Goal: Task Accomplishment & Management: Manage account settings

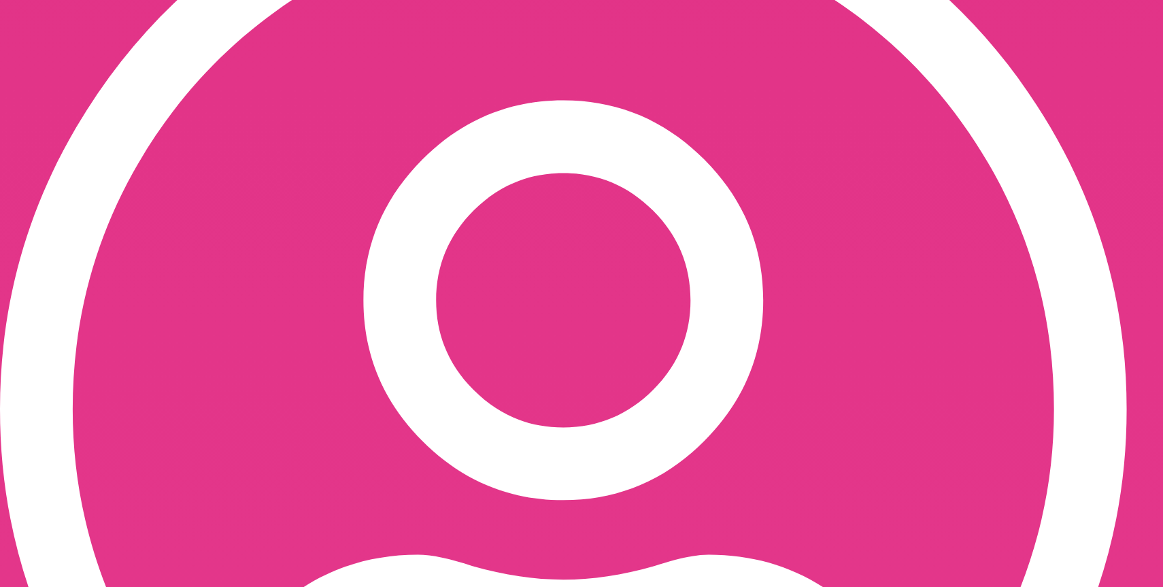
scroll to position [349, 0]
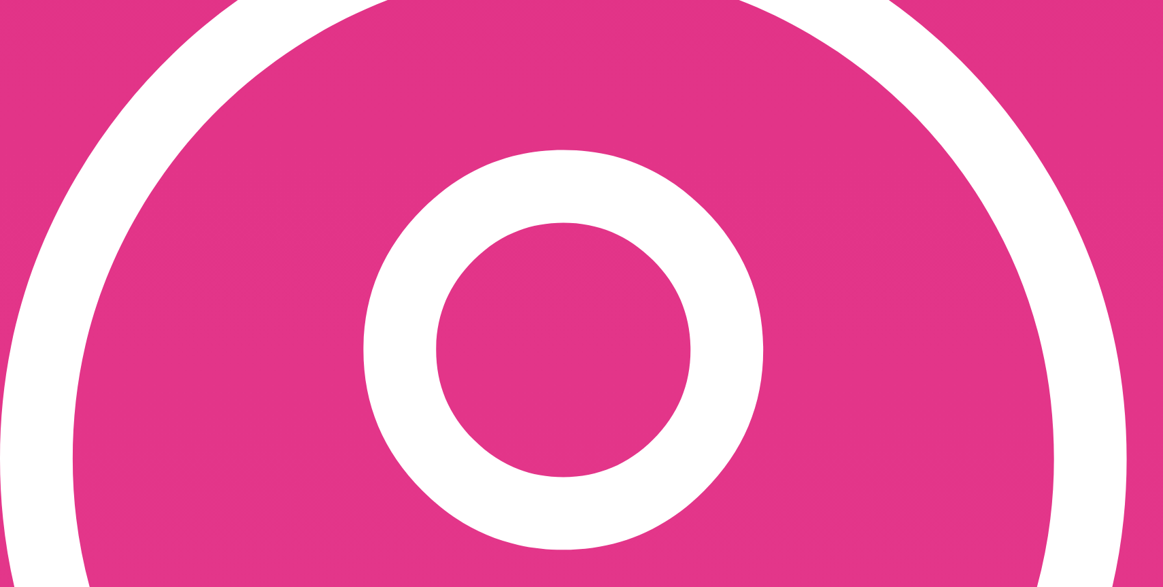
drag, startPoint x: 314, startPoint y: 356, endPoint x: 172, endPoint y: 303, distance: 151.7
